Goal: Task Accomplishment & Management: Manage account settings

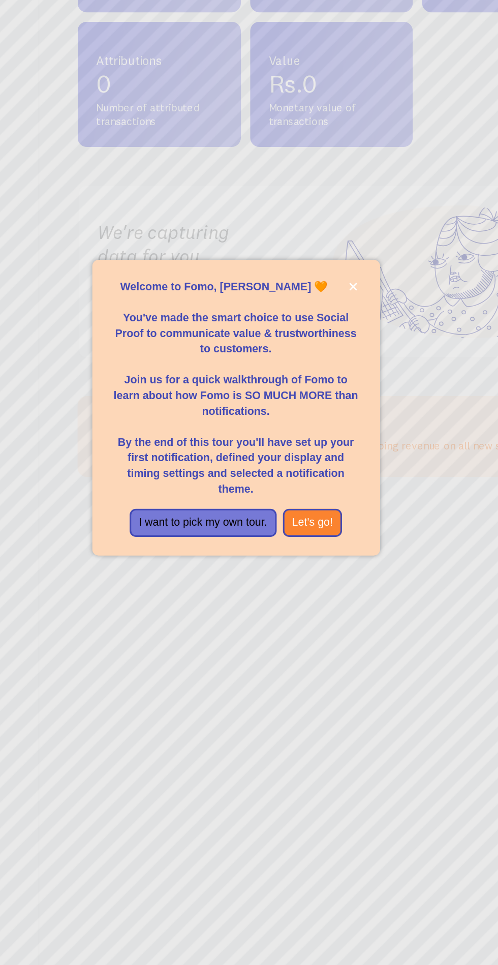
scroll to position [1, 0]
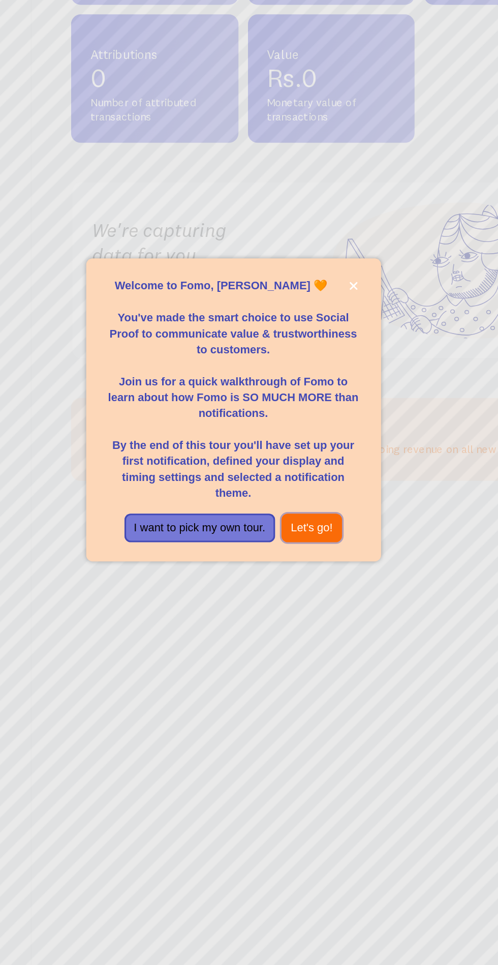
click at [301, 567] on button "Let's go!" at bounding box center [295, 558] width 39 height 18
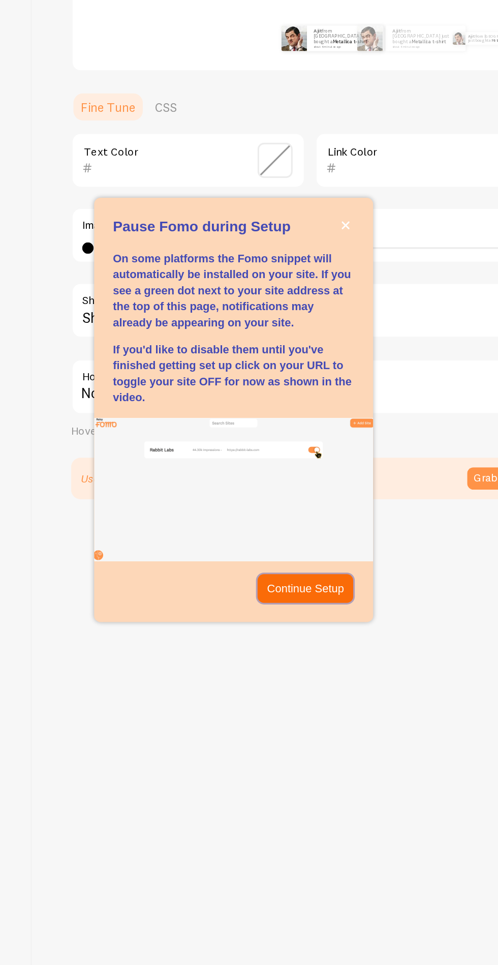
click at [298, 601] on p "Continue Setup" at bounding box center [291, 596] width 49 height 10
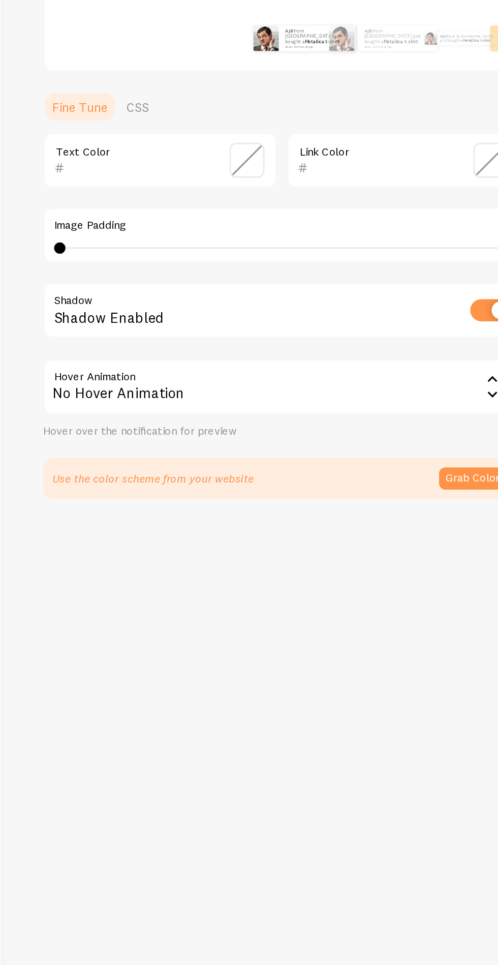
click at [187, 322] on input "text" at bounding box center [202, 328] width 93 height 12
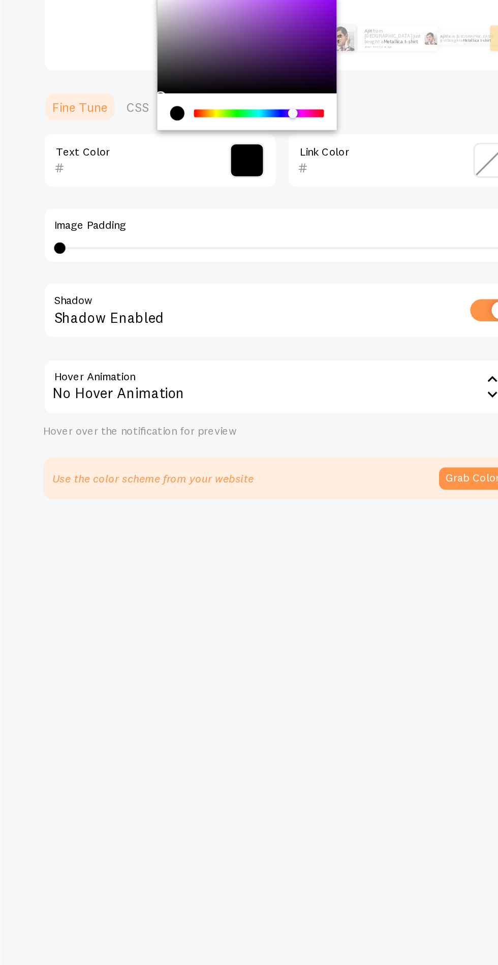
type input "000000"
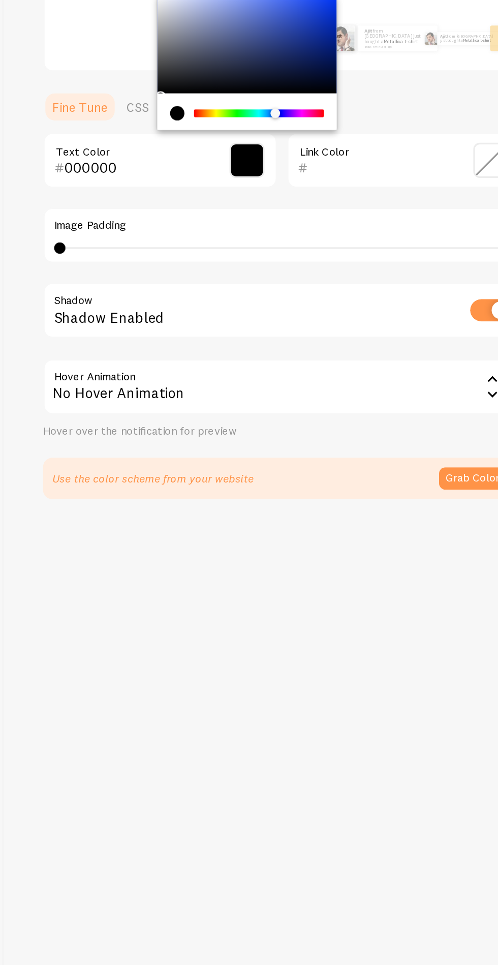
click at [294, 379] on div "0" at bounding box center [295, 379] width 284 height 1
type input "20"
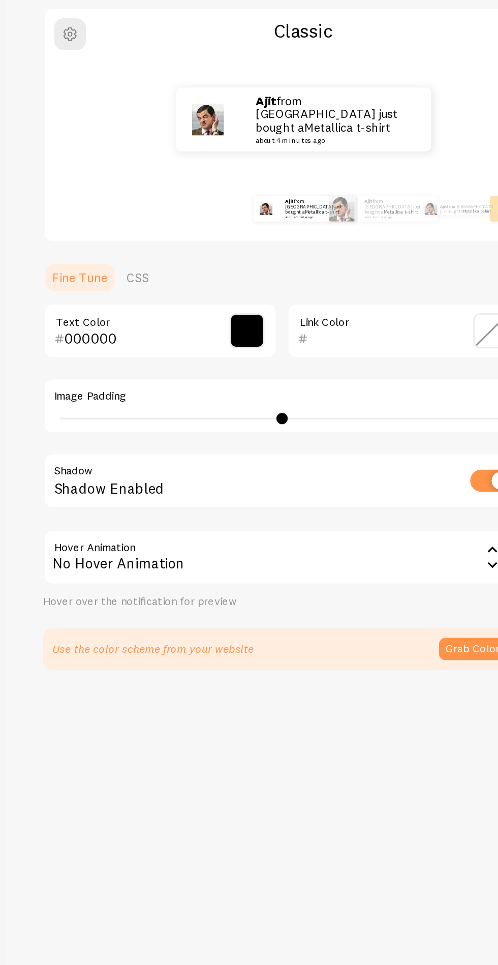
click at [275, 314] on span at bounding box center [272, 323] width 22 height 22
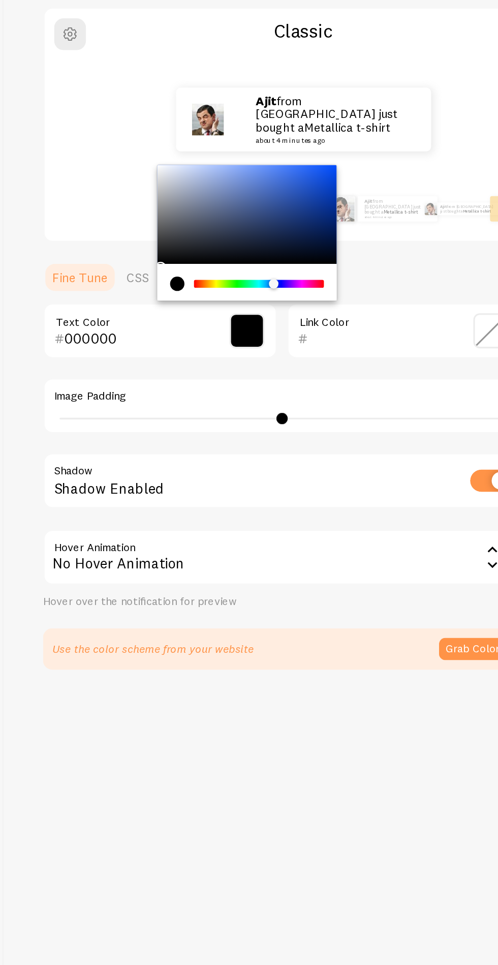
click at [316, 516] on div "Use the color scheme from your website Grab Colors" at bounding box center [294, 526] width 305 height 26
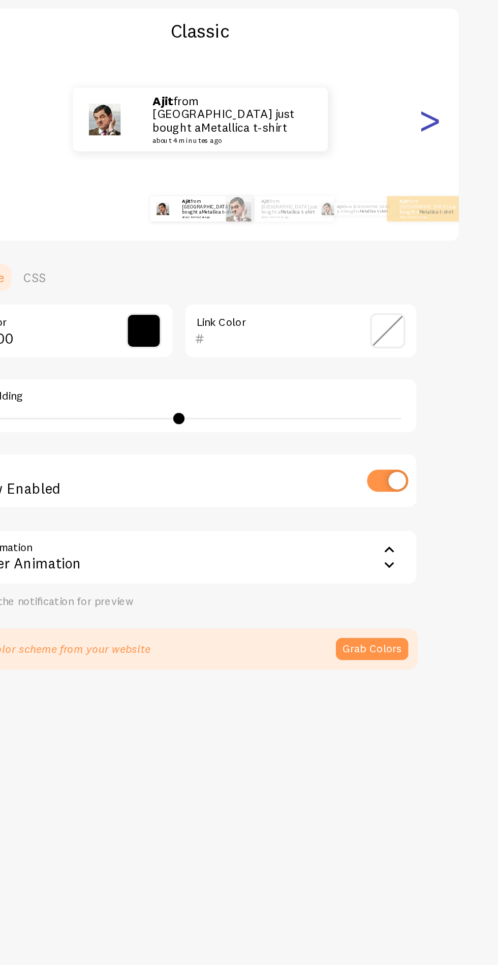
click at [455, 196] on div ">" at bounding box center [454, 188] width 12 height 73
type input "0"
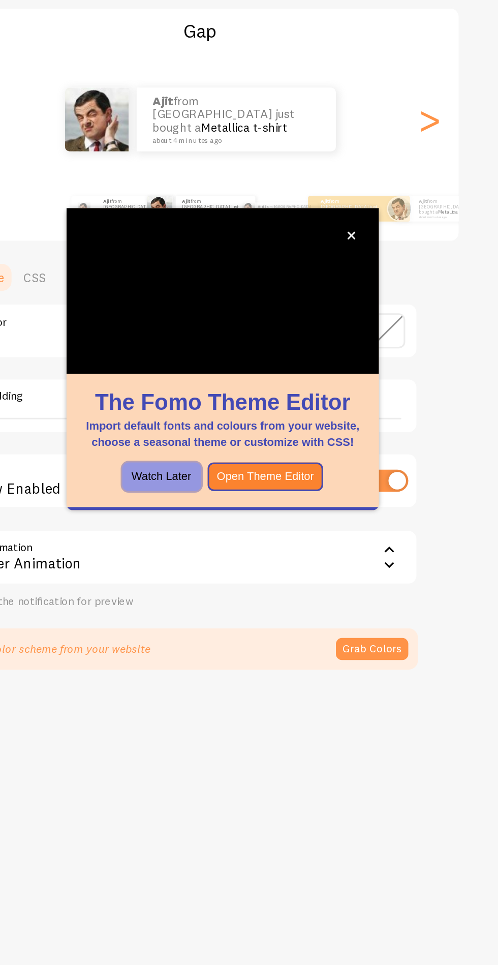
click at [295, 414] on button "Watch Later" at bounding box center [283, 416] width 50 height 18
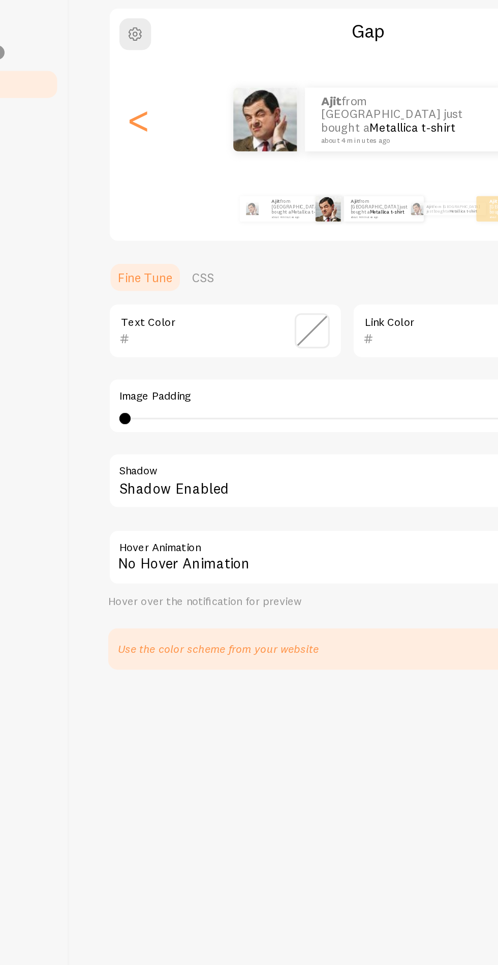
click at [267, 321] on span at bounding box center [272, 323] width 22 height 22
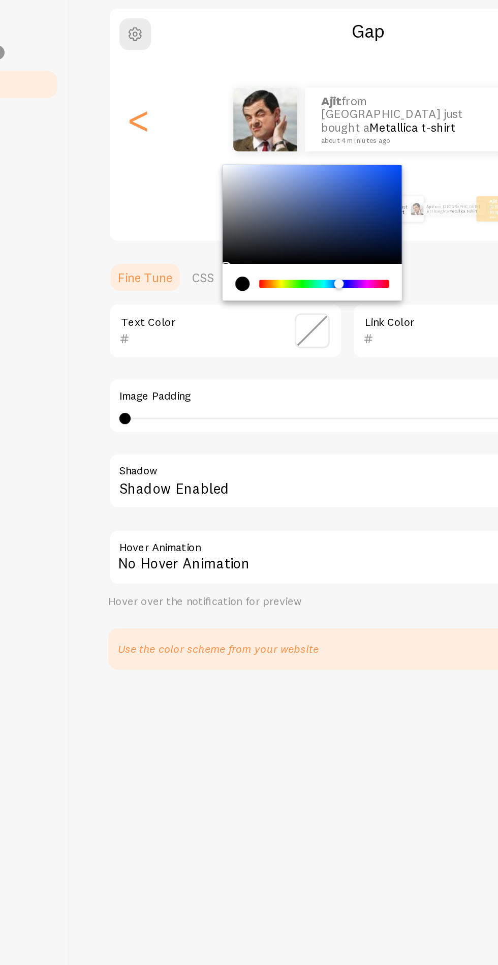
click at [321, 323] on input "text" at bounding box center [357, 328] width 93 height 12
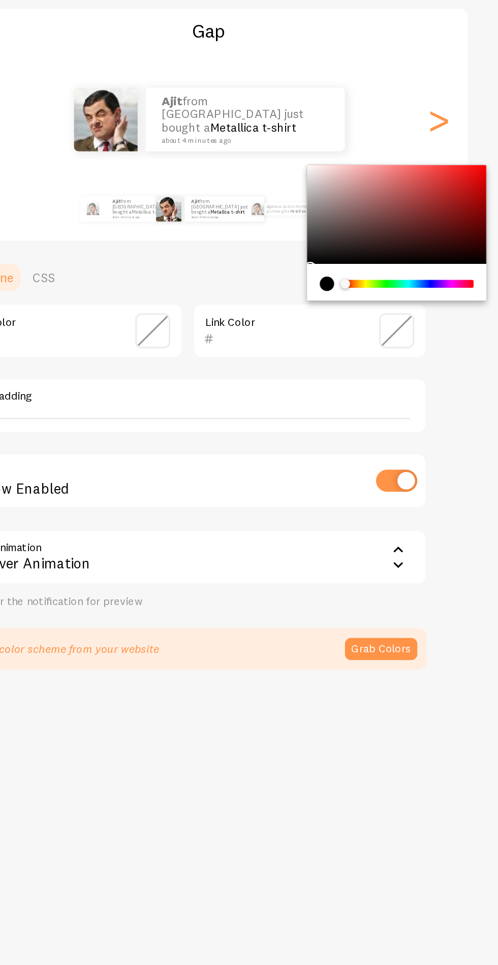
type input "000000"
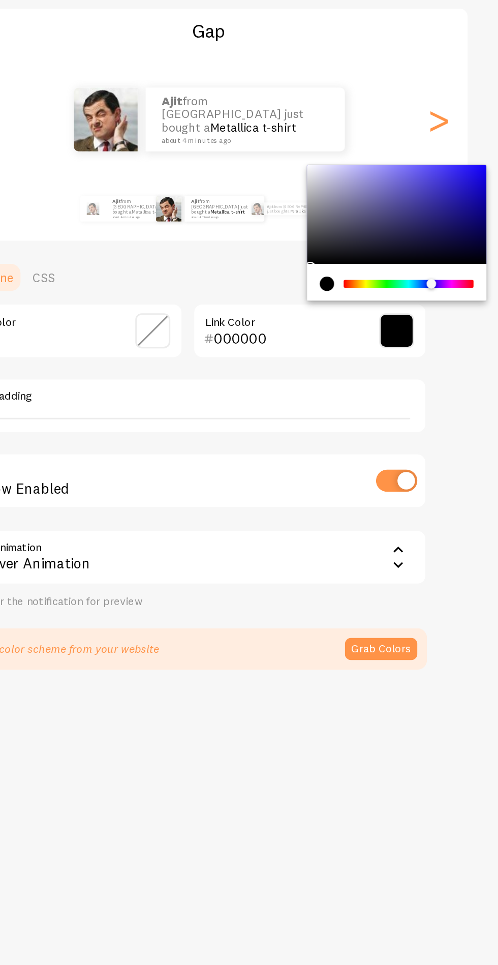
click at [411, 345] on div "Text Color 000000 Link Color Image Padding 0 0 - undefined Shadow Shadow Enable…" at bounding box center [294, 403] width 305 height 195
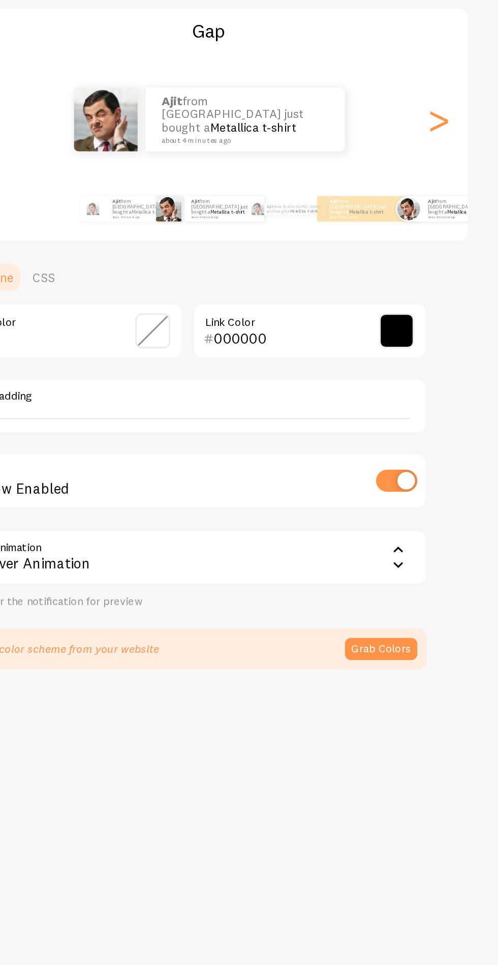
click at [448, 240] on strong "Ajit" at bounding box center [449, 241] width 5 height 4
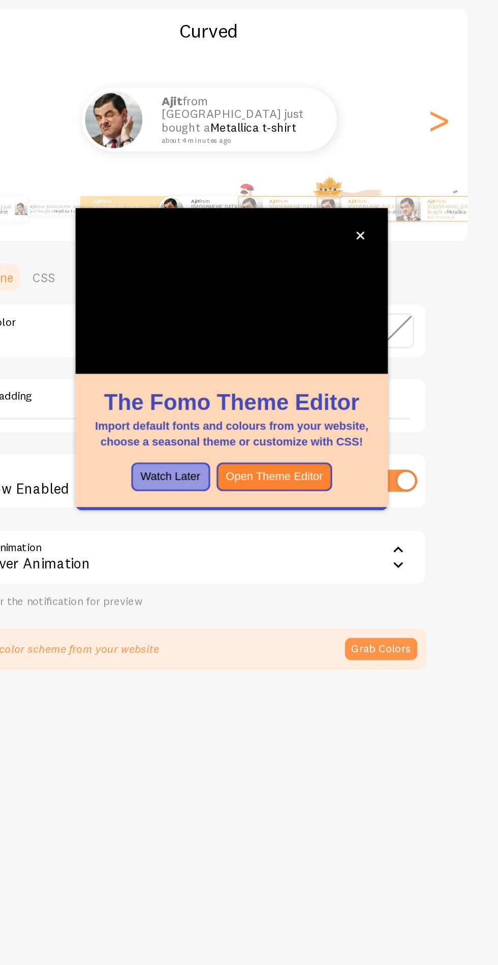
click at [292, 415] on button "Watch Later" at bounding box center [283, 416] width 50 height 18
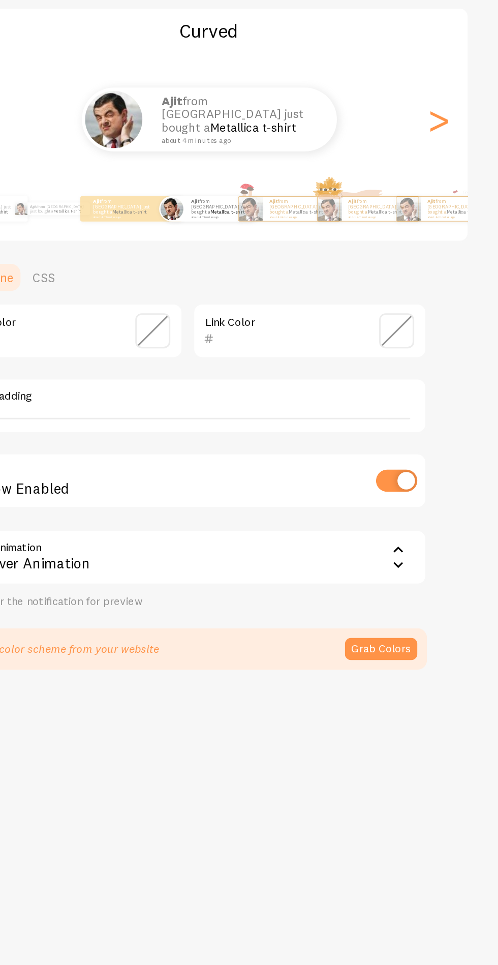
click at [426, 324] on span at bounding box center [427, 323] width 22 height 22
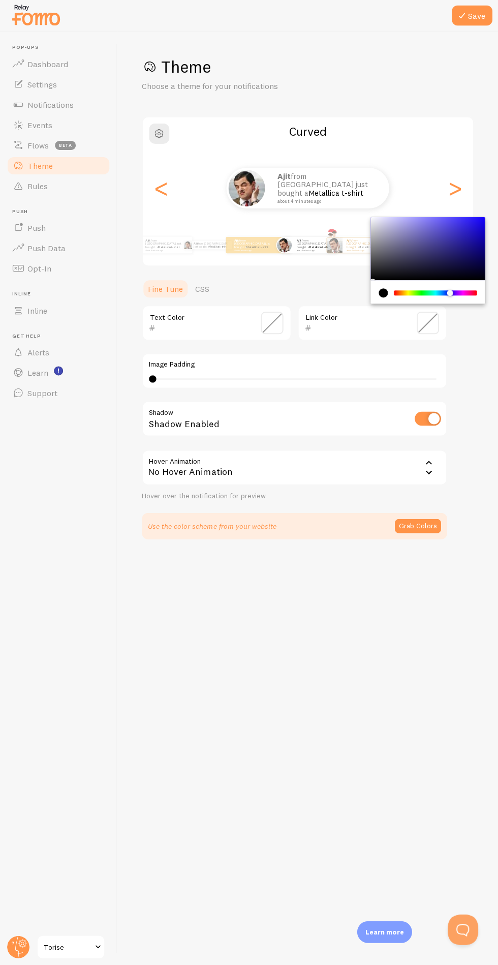
click at [391, 71] on h1 "Theme" at bounding box center [308, 67] width 332 height 21
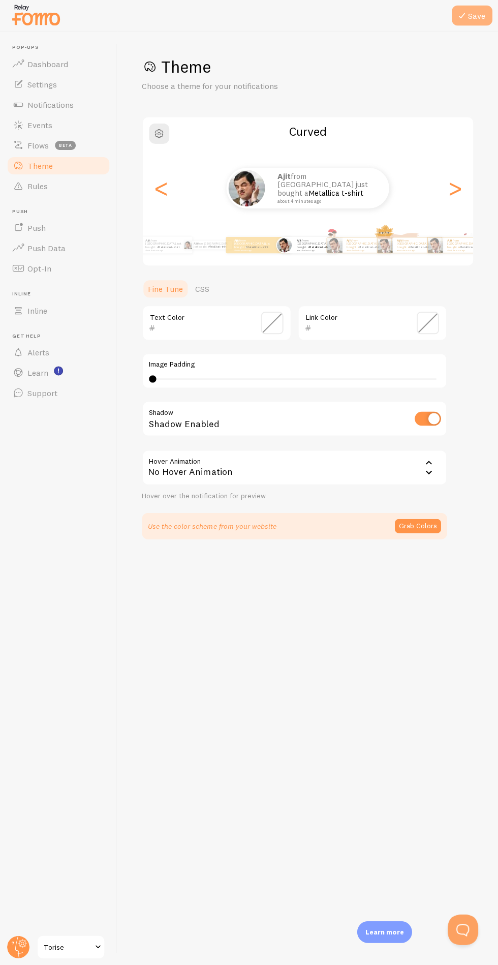
click at [458, 14] on icon at bounding box center [462, 16] width 12 height 12
click at [39, 64] on span "Dashboard" at bounding box center [47, 64] width 41 height 10
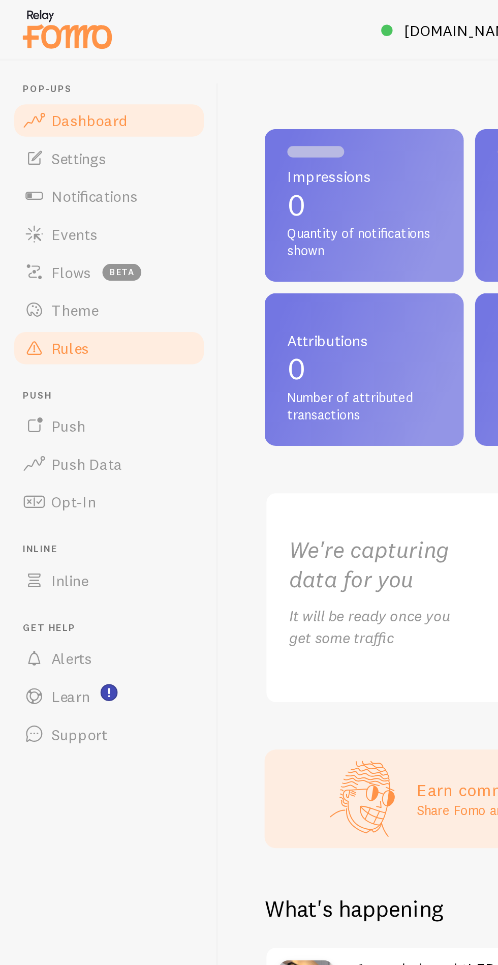
click at [41, 189] on span "Rules" at bounding box center [37, 186] width 20 height 10
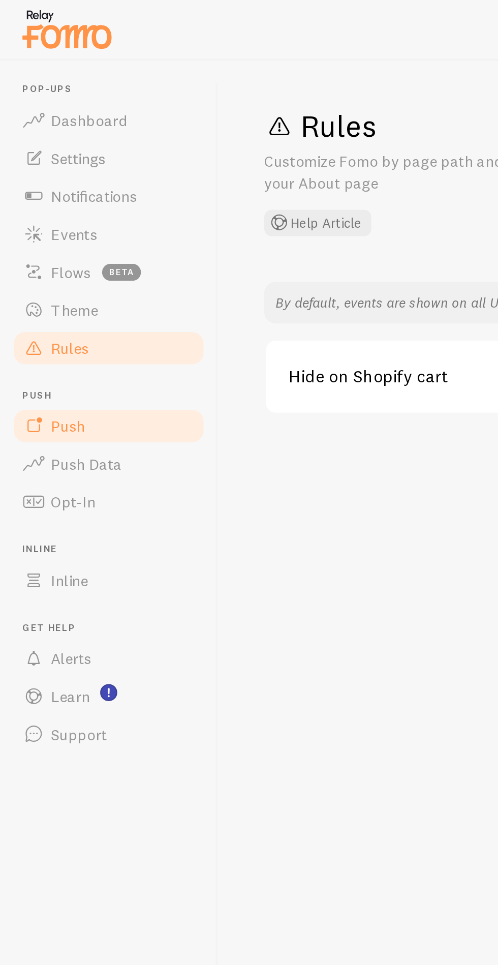
click at [31, 225] on span "Push" at bounding box center [36, 228] width 18 height 10
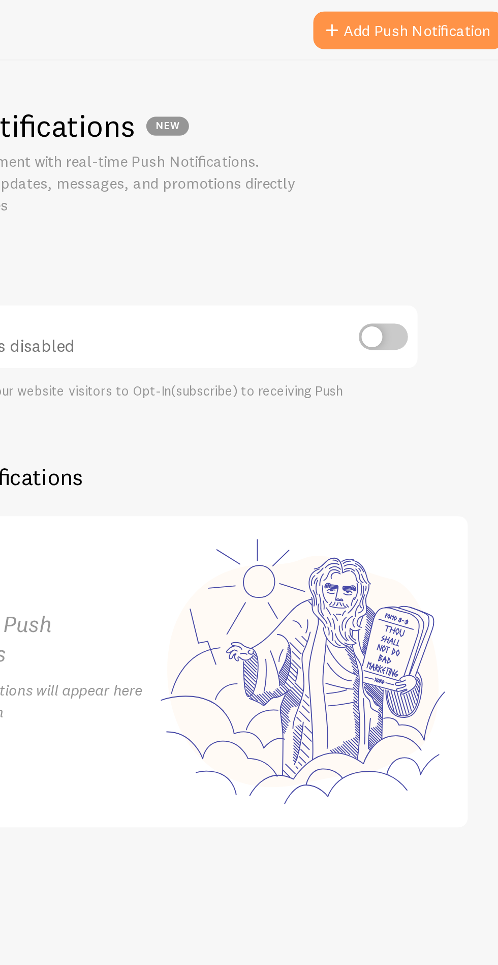
click at [425, 181] on input "checkbox" at bounding box center [427, 180] width 26 height 14
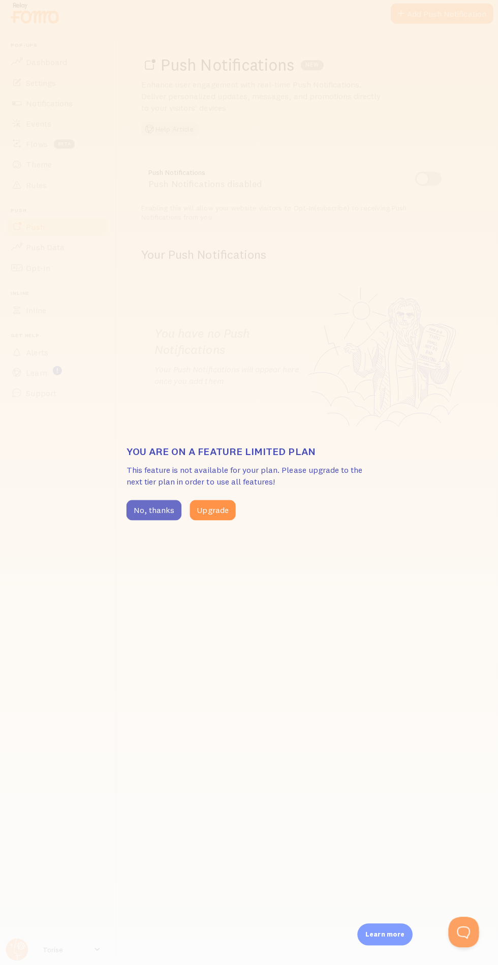
click at [166, 505] on button "No, thanks" at bounding box center [154, 510] width 55 height 20
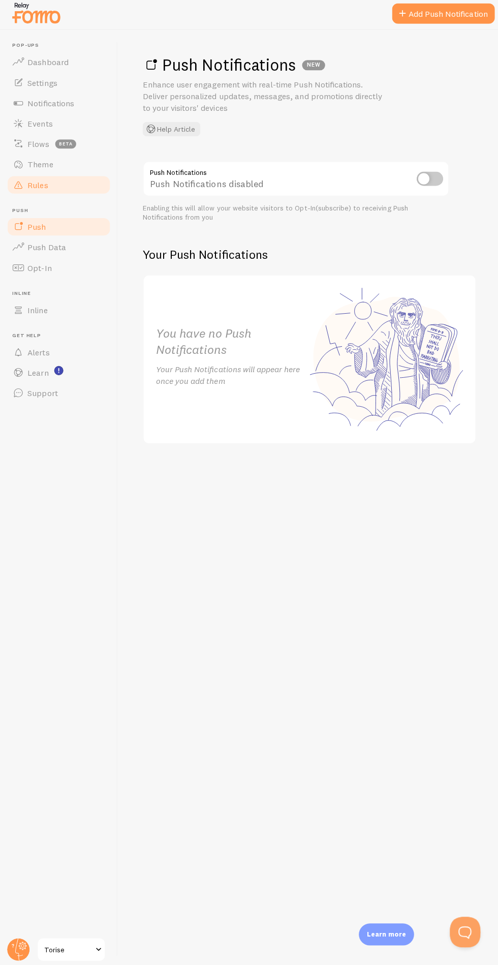
click at [35, 187] on span "Rules" at bounding box center [37, 186] width 20 height 10
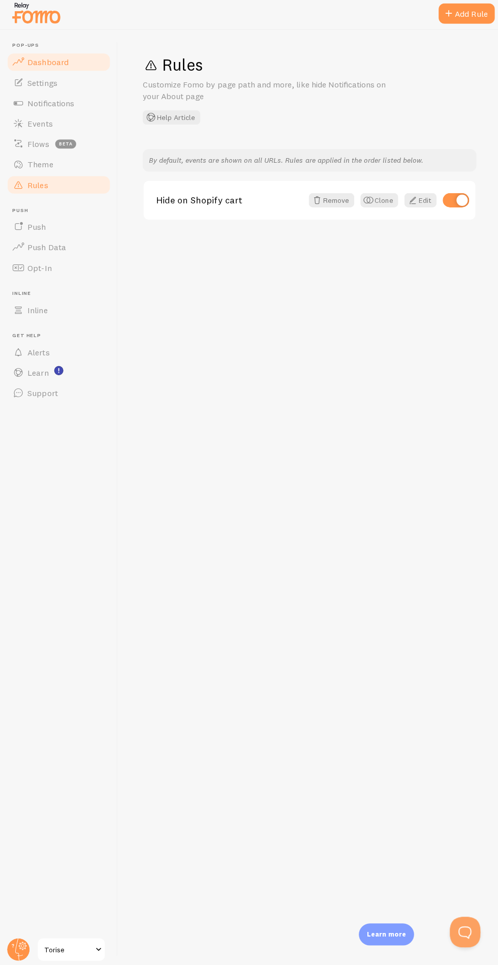
click at [38, 67] on span "Dashboard" at bounding box center [47, 64] width 41 height 10
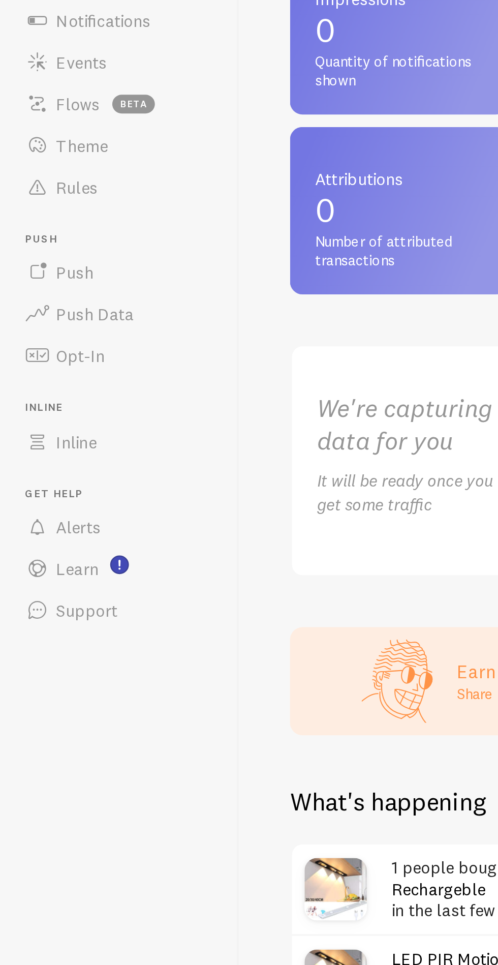
scroll to position [3, 0]
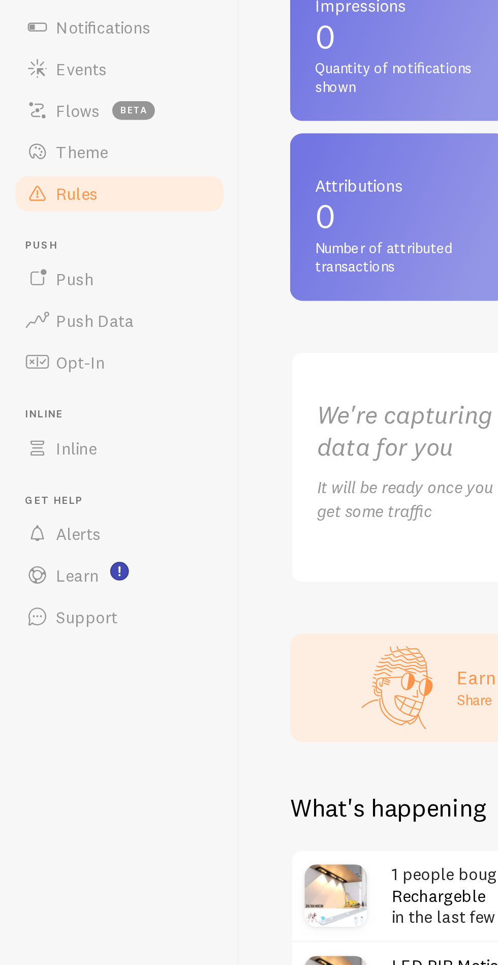
click at [38, 189] on link "Rules" at bounding box center [58, 186] width 105 height 20
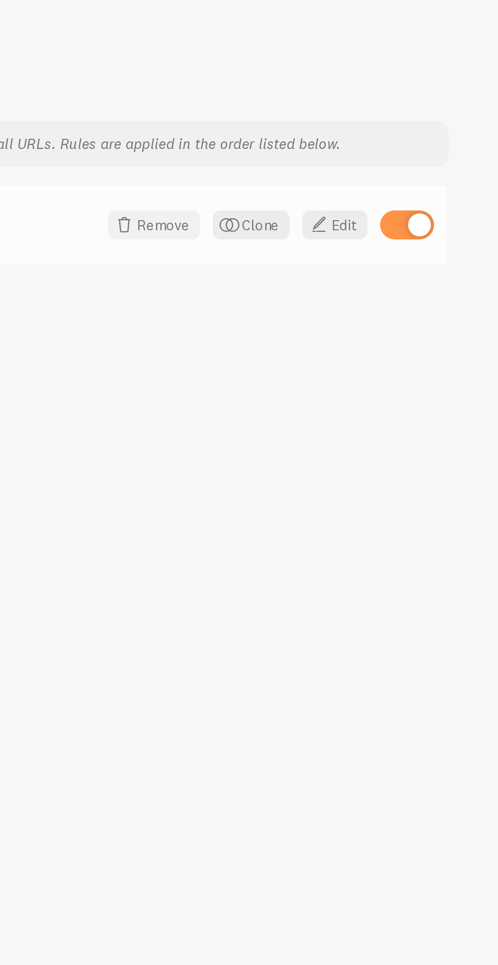
click at [320, 200] on span at bounding box center [315, 202] width 12 height 12
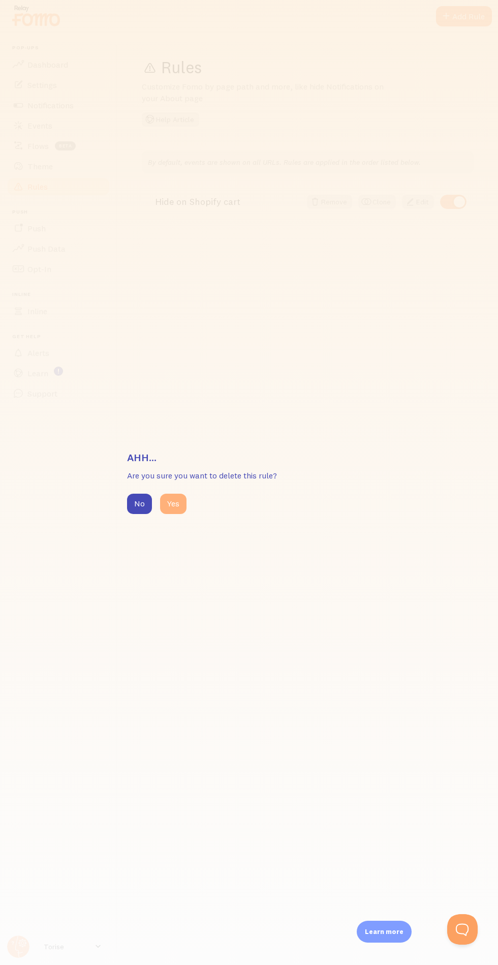
click at [172, 504] on button "Yes" at bounding box center [173, 504] width 26 height 20
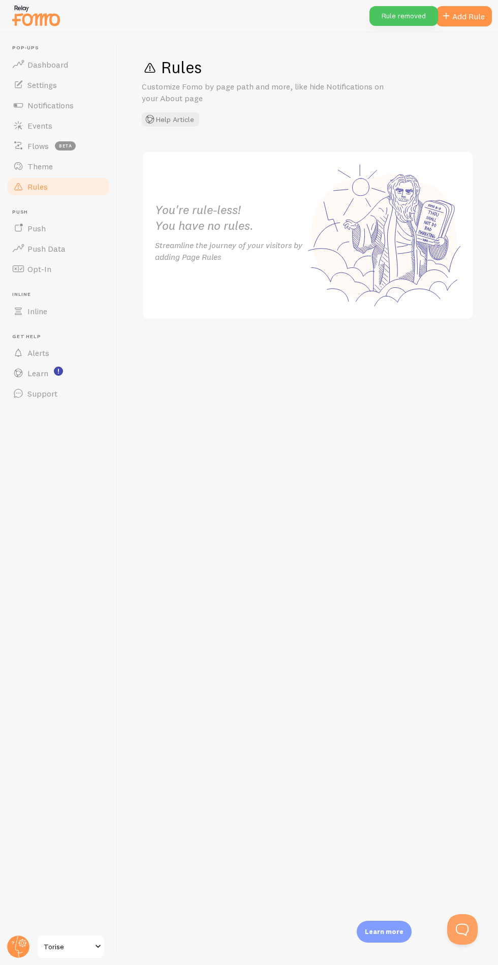
click at [395, 16] on div "Rule removed" at bounding box center [404, 16] width 69 height 20
click at [98, 946] on span at bounding box center [98, 947] width 12 height 12
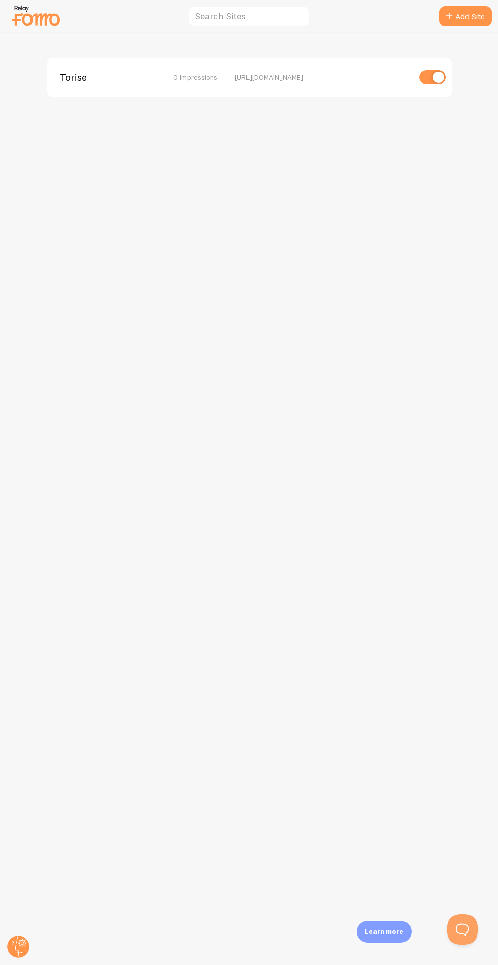
click at [438, 77] on input "checkbox" at bounding box center [432, 77] width 26 height 14
checkbox input "false"
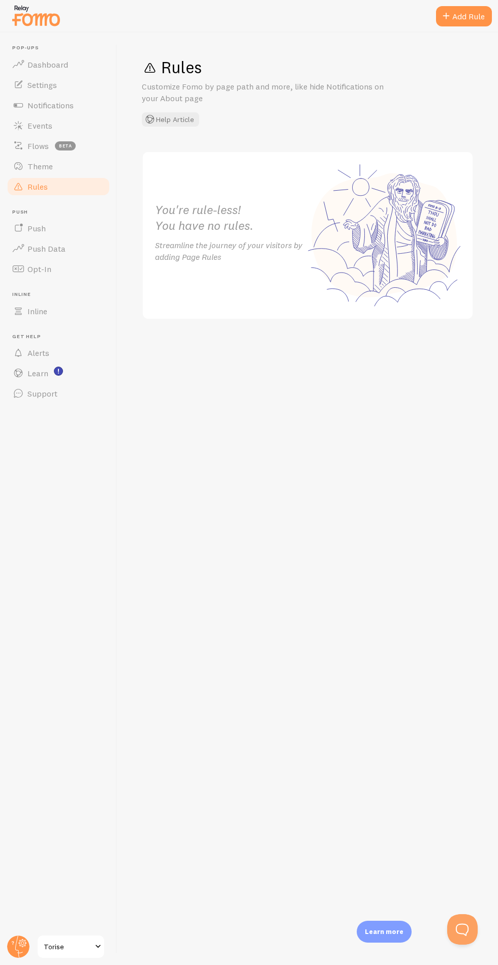
click at [21, 28] on img at bounding box center [36, 16] width 51 height 26
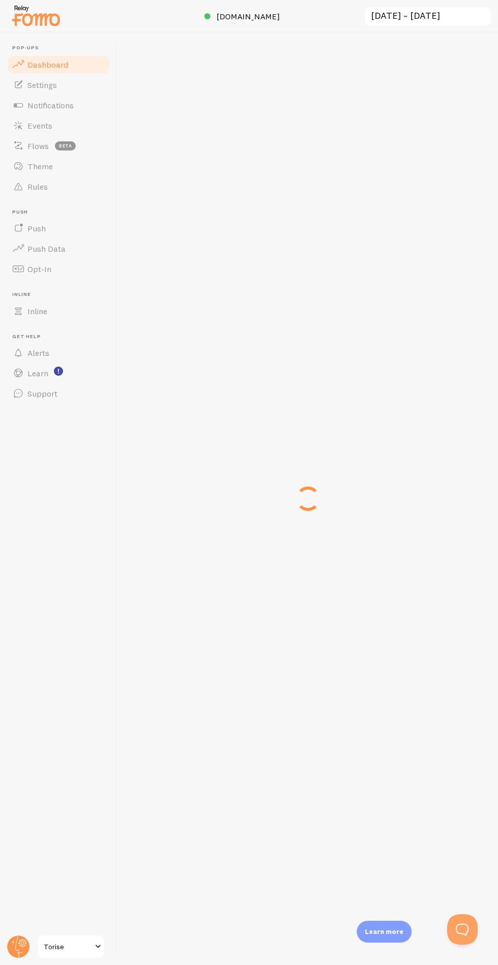
scroll to position [3, 0]
